Goal: Find specific page/section: Find specific page/section

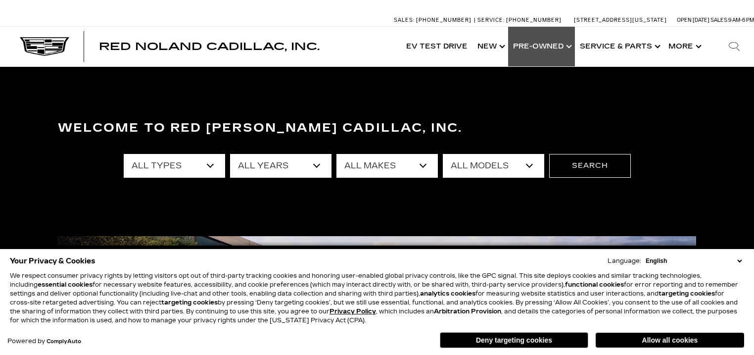
click at [540, 44] on link "Show Pre-Owned" at bounding box center [541, 47] width 67 height 40
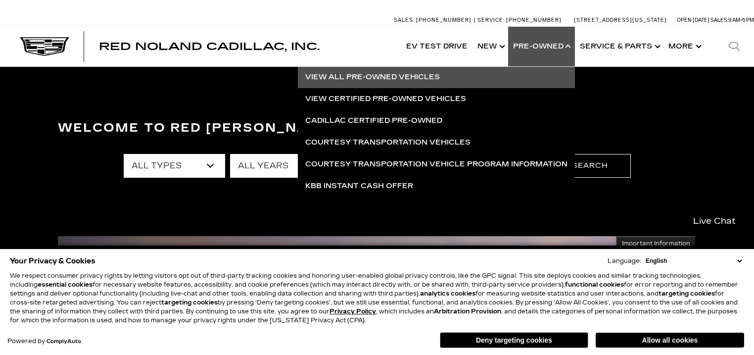
drag, startPoint x: 417, startPoint y: 80, endPoint x: 423, endPoint y: 80, distance: 5.9
click at [417, 80] on link "View All Pre-Owned Vehicles" at bounding box center [436, 77] width 277 height 22
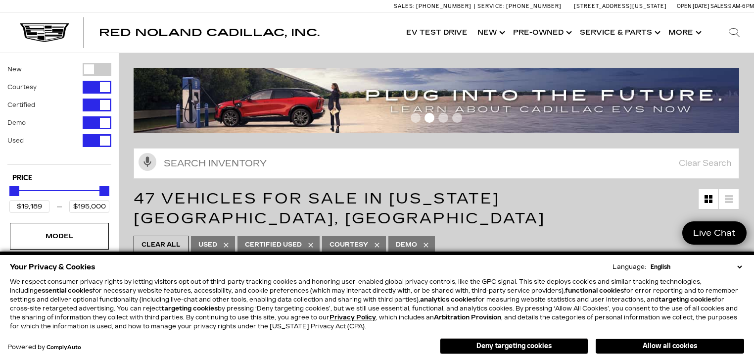
click at [552, 344] on button "Deny targeting cookies" at bounding box center [514, 346] width 148 height 16
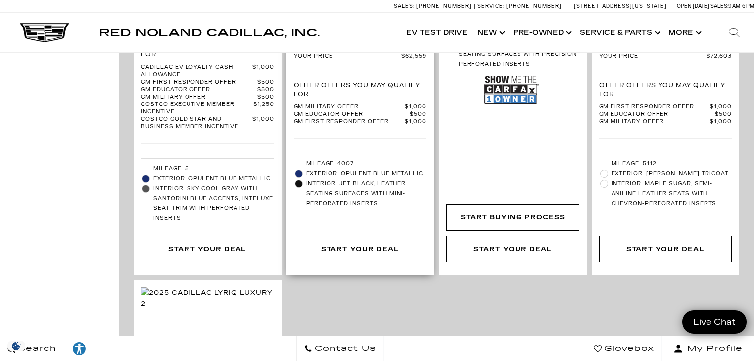
scroll to position [2336, 0]
